Goal: Task Accomplishment & Management: Manage account settings

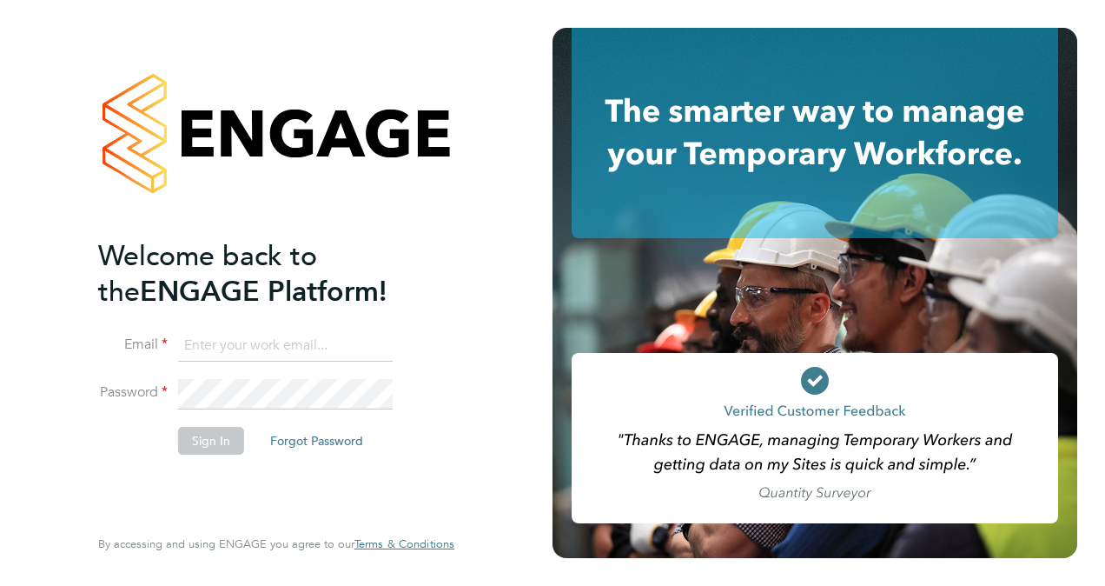
click at [304, 347] on input at bounding box center [285, 345] width 215 height 31
type input "Adam.janes@bgis.com"
click at [231, 374] on li "Email Adam.janes@bgis.com" at bounding box center [267, 354] width 339 height 49
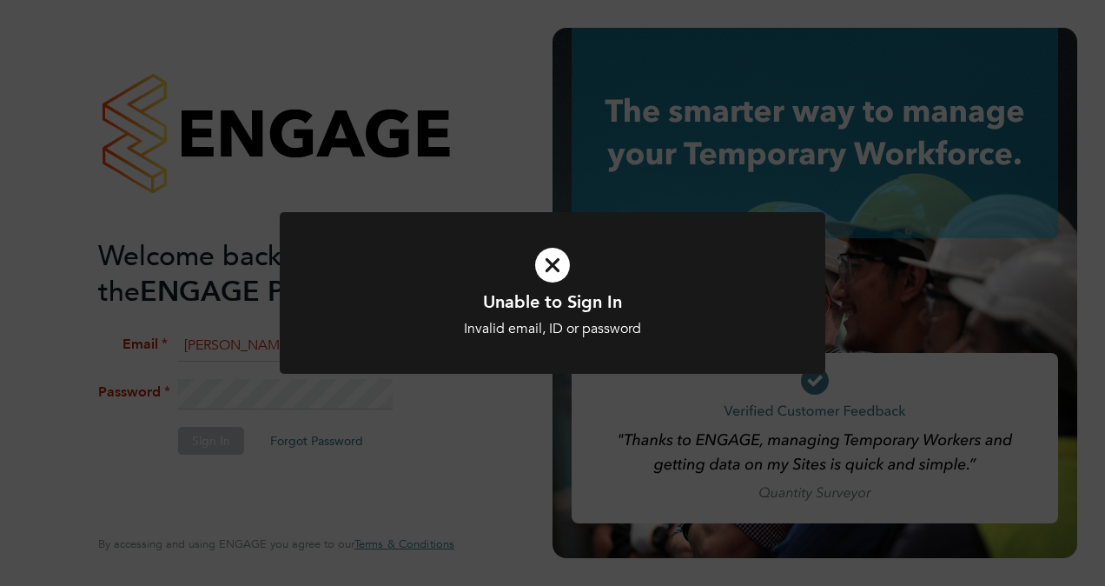
drag, startPoint x: 323, startPoint y: 390, endPoint x: 125, endPoint y: 394, distance: 198.1
click at [322, 390] on div "Unable to Sign In Invalid email, ID or password Cancel Okay" at bounding box center [553, 303] width 546 height 183
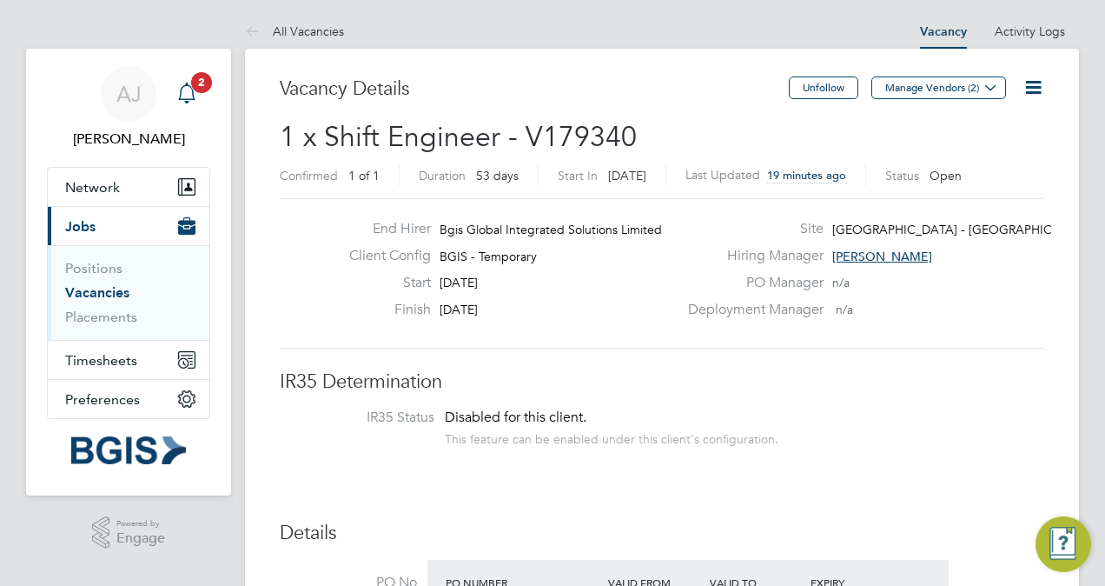
click at [196, 89] on span "2" at bounding box center [201, 82] width 21 height 21
